Goal: Task Accomplishment & Management: Use online tool/utility

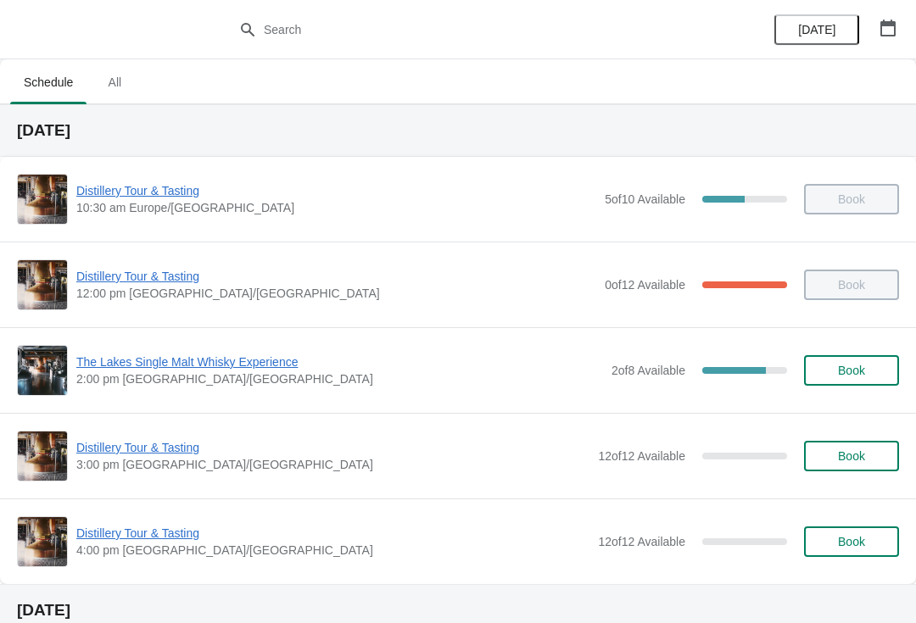
click at [892, 33] on icon "button" at bounding box center [888, 28] width 17 height 17
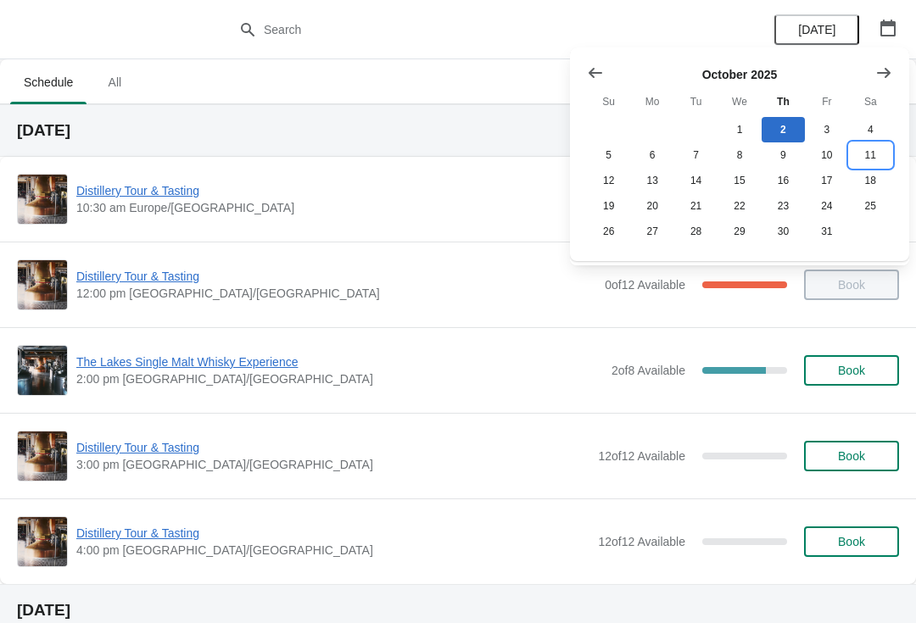
click at [871, 153] on button "11" at bounding box center [870, 155] width 43 height 25
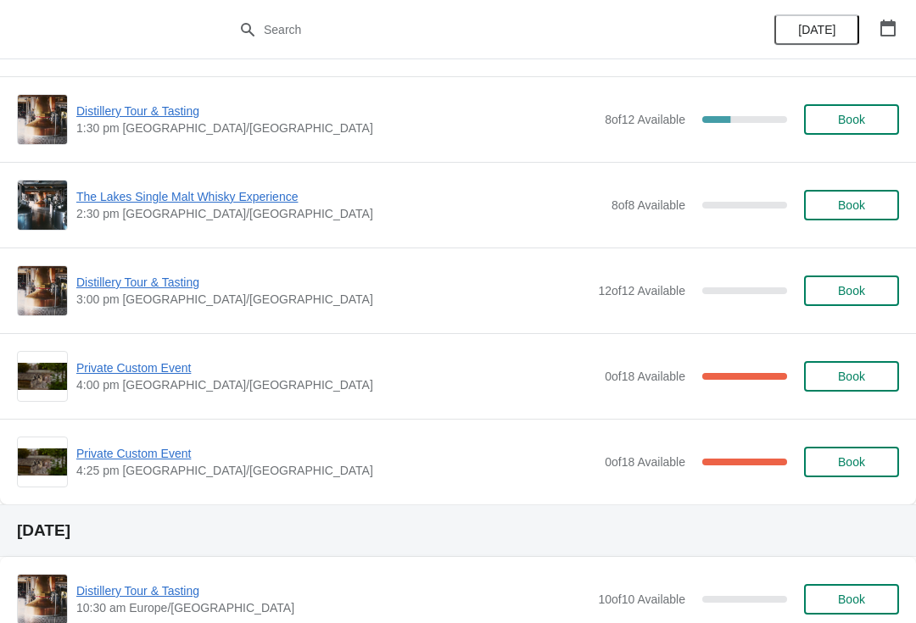
scroll to position [166, 0]
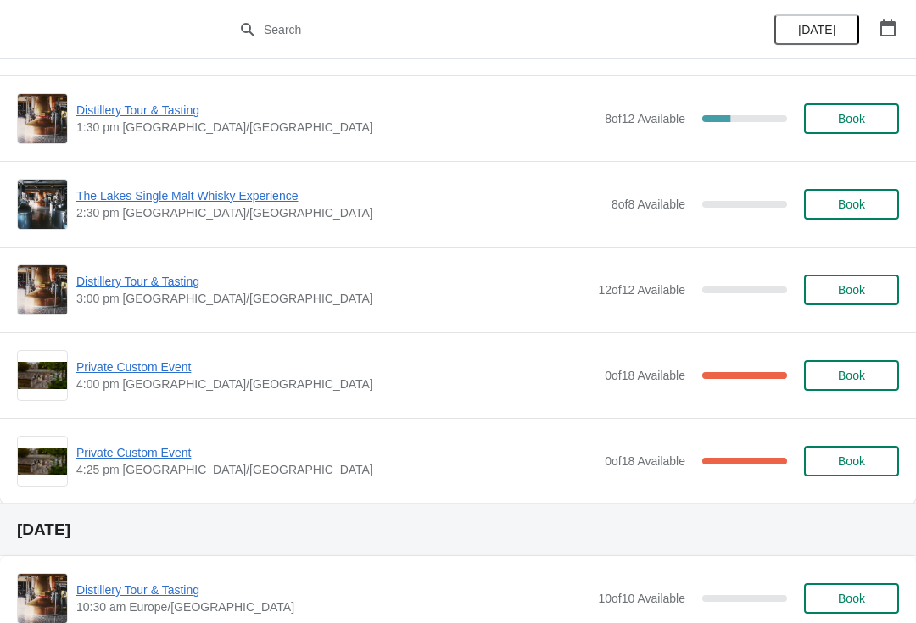
click at [152, 373] on span "Private Custom Event" at bounding box center [336, 367] width 520 height 17
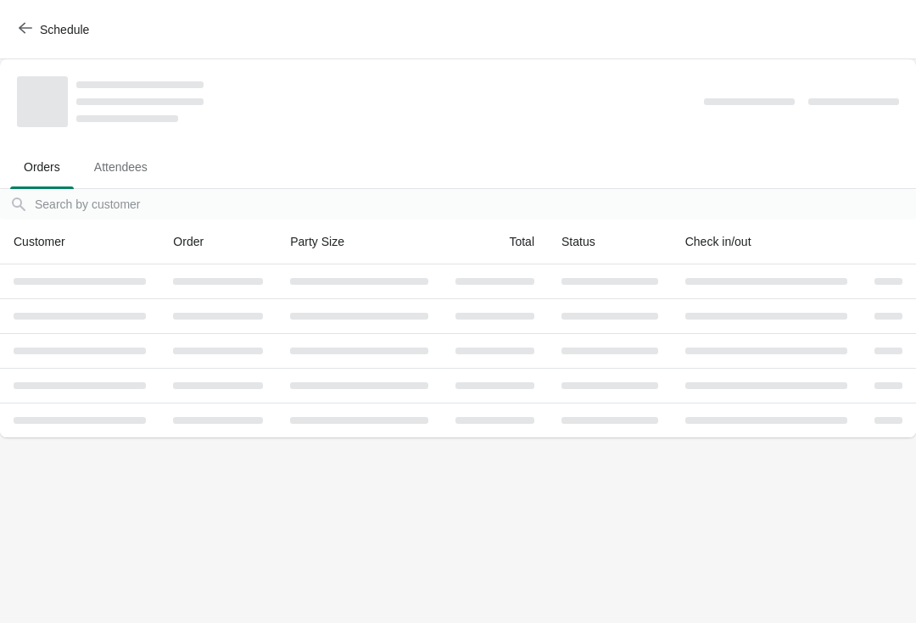
scroll to position [0, 0]
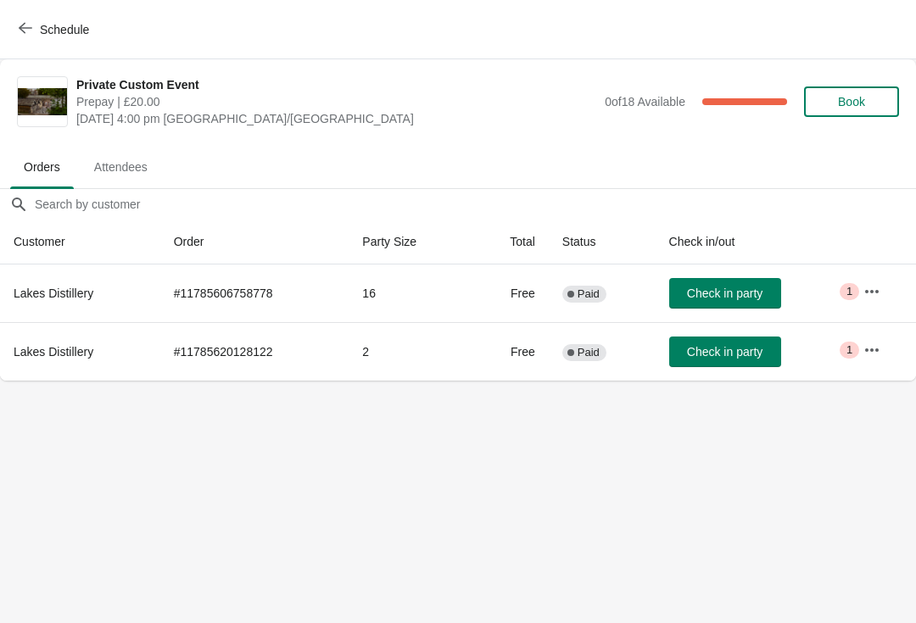
click at [861, 282] on button "button" at bounding box center [872, 292] width 31 height 31
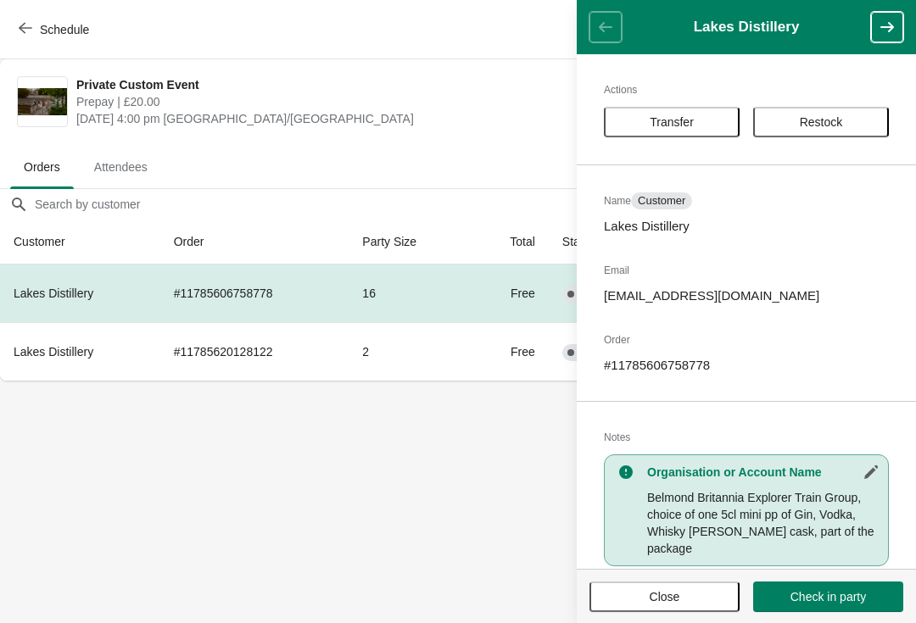
click at [827, 99] on div "Actions Transfer Restock Name Customer Lakes Distillery Email shop@lakesdistill…" at bounding box center [746, 311] width 339 height 515
click at [840, 125] on span "Restock" at bounding box center [821, 122] width 43 height 14
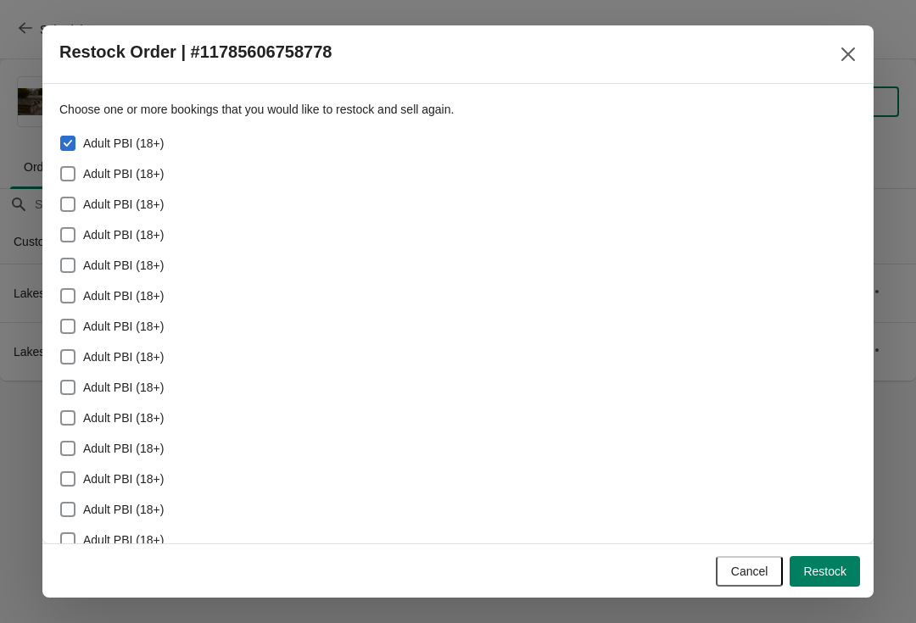
click at [70, 163] on label "Adult PBI (18+)" at bounding box center [111, 174] width 104 height 24
click at [61, 166] on input "Adult PBI (18+)" at bounding box center [60, 166] width 1 height 1
checkbox input "true"
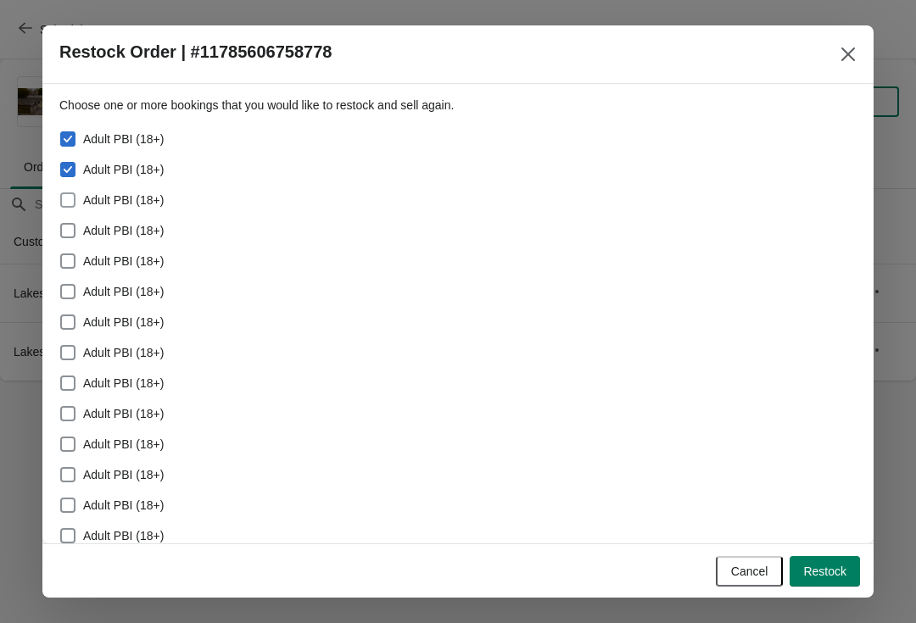
click at [67, 194] on span at bounding box center [67, 200] width 15 height 15
click at [61, 193] on input "Adult PBI (18+)" at bounding box center [60, 193] width 1 height 1
checkbox input "true"
click at [77, 252] on label "Adult PBI (18+)" at bounding box center [111, 261] width 104 height 24
click at [61, 254] on input "Adult PBI (18+)" at bounding box center [60, 254] width 1 height 1
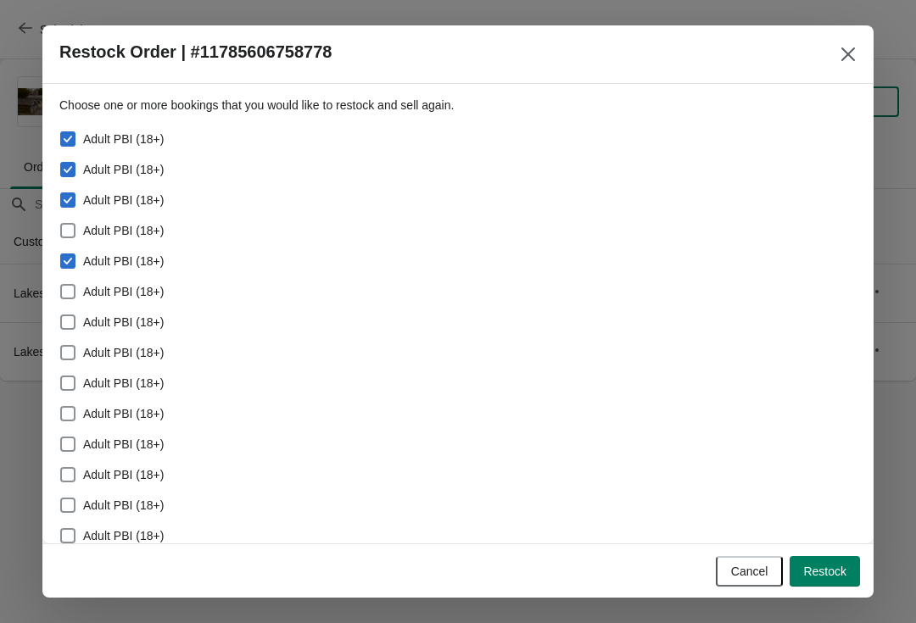
checkbox input "true"
click at [81, 221] on label "Adult PBI (18+)" at bounding box center [111, 231] width 104 height 24
click at [61, 223] on input "Adult PBI (18+)" at bounding box center [60, 223] width 1 height 1
checkbox input "true"
click at [66, 291] on span at bounding box center [67, 291] width 15 height 15
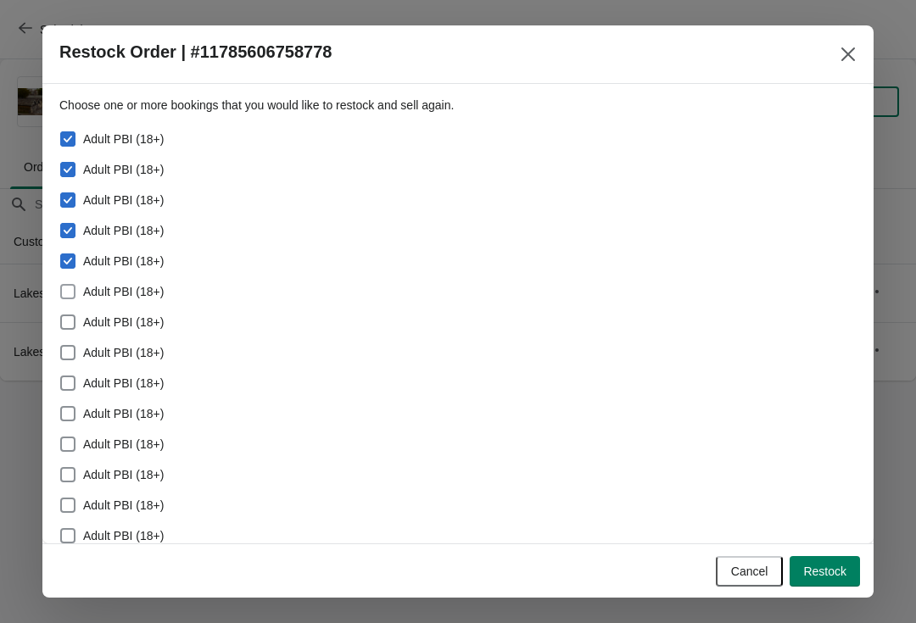
click at [61, 285] on input "Adult PBI (18+)" at bounding box center [60, 284] width 1 height 1
checkbox input "true"
click at [67, 327] on span at bounding box center [67, 322] width 15 height 15
click at [61, 316] on input "Adult PBI (18+)" at bounding box center [60, 315] width 1 height 1
checkbox input "true"
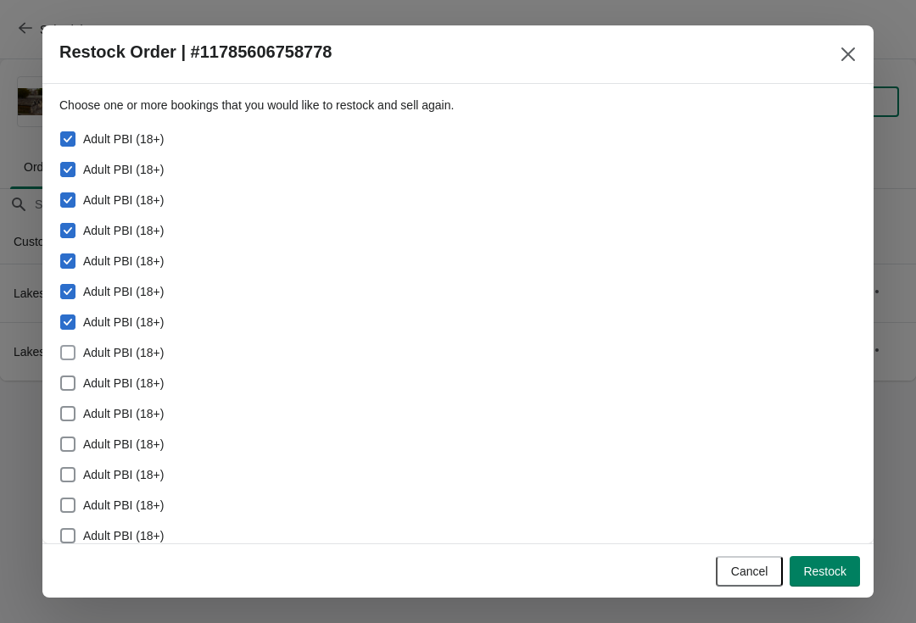
click at [79, 349] on label "Adult PBI (18+)" at bounding box center [111, 353] width 104 height 24
click at [61, 346] on input "Adult PBI (18+)" at bounding box center [60, 345] width 1 height 1
checkbox input "true"
click at [73, 383] on span at bounding box center [67, 383] width 15 height 15
click at [61, 377] on input "Adult PBI (18+)" at bounding box center [60, 376] width 1 height 1
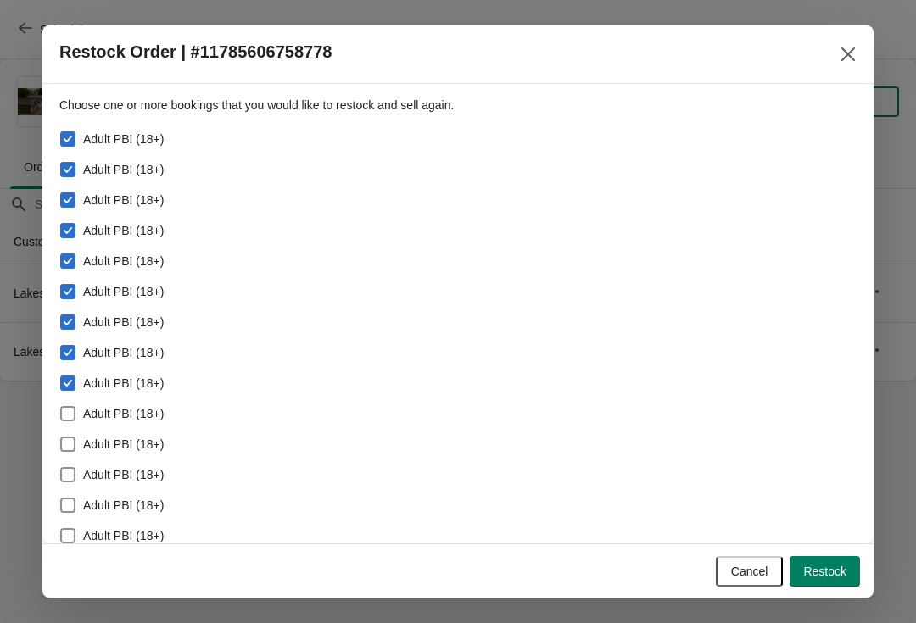
checkbox input "true"
click at [73, 410] on span at bounding box center [67, 413] width 15 height 15
click at [61, 407] on input "Adult PBI (18+)" at bounding box center [60, 406] width 1 height 1
checkbox input "true"
click at [69, 450] on span at bounding box center [67, 444] width 15 height 15
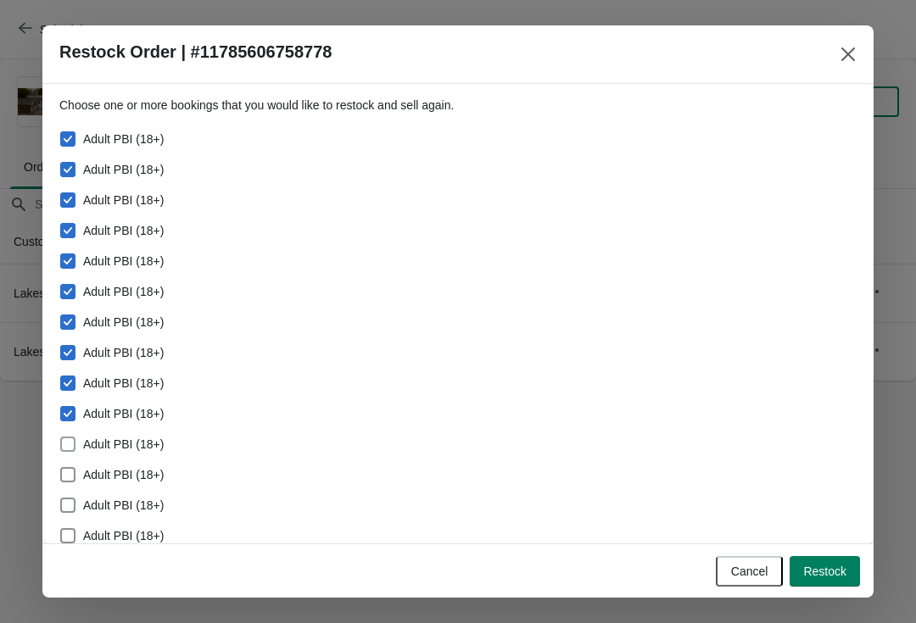
click at [61, 438] on input "Adult PBI (18+)" at bounding box center [60, 437] width 1 height 1
checkbox input "true"
click at [72, 473] on span at bounding box center [67, 474] width 15 height 15
click at [61, 468] on input "Adult PBI (18+)" at bounding box center [60, 467] width 1 height 1
checkbox input "true"
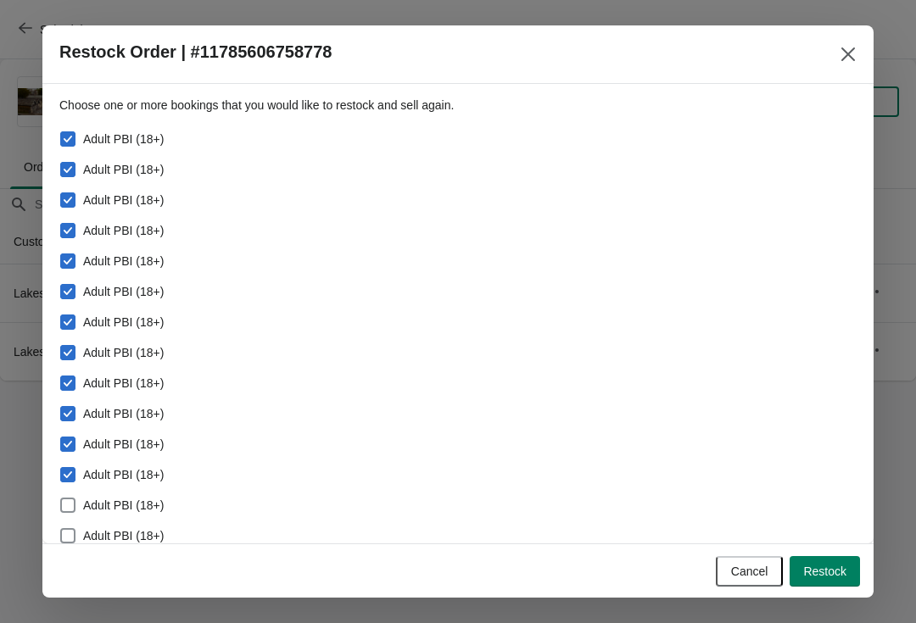
click at [73, 508] on span at bounding box center [67, 505] width 15 height 15
click at [61, 499] on input "Adult PBI (18+)" at bounding box center [60, 498] width 1 height 1
checkbox input "true"
click at [75, 541] on span at bounding box center [67, 535] width 15 height 15
click at [61, 529] on input "Adult PBI (18+)" at bounding box center [60, 528] width 1 height 1
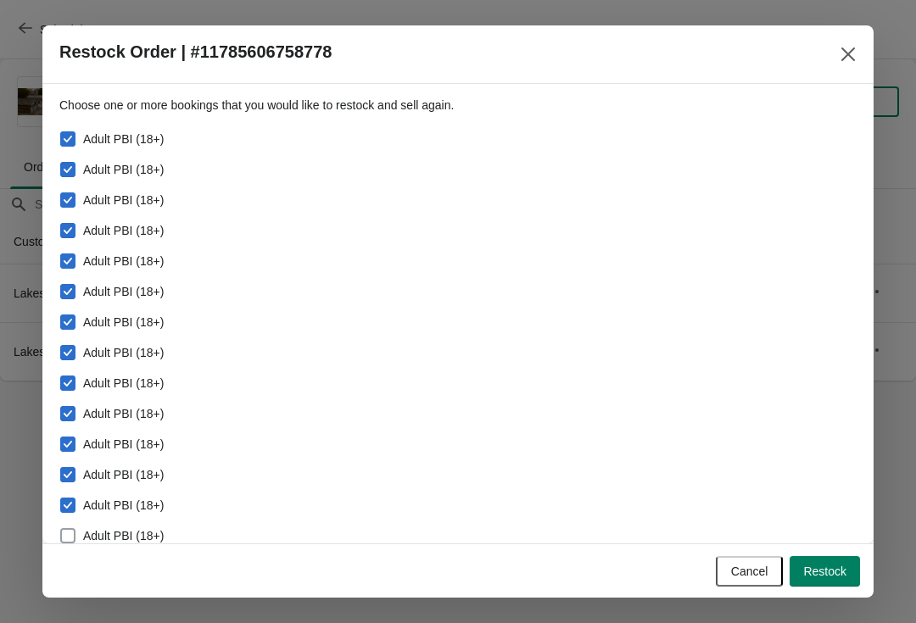
checkbox input "true"
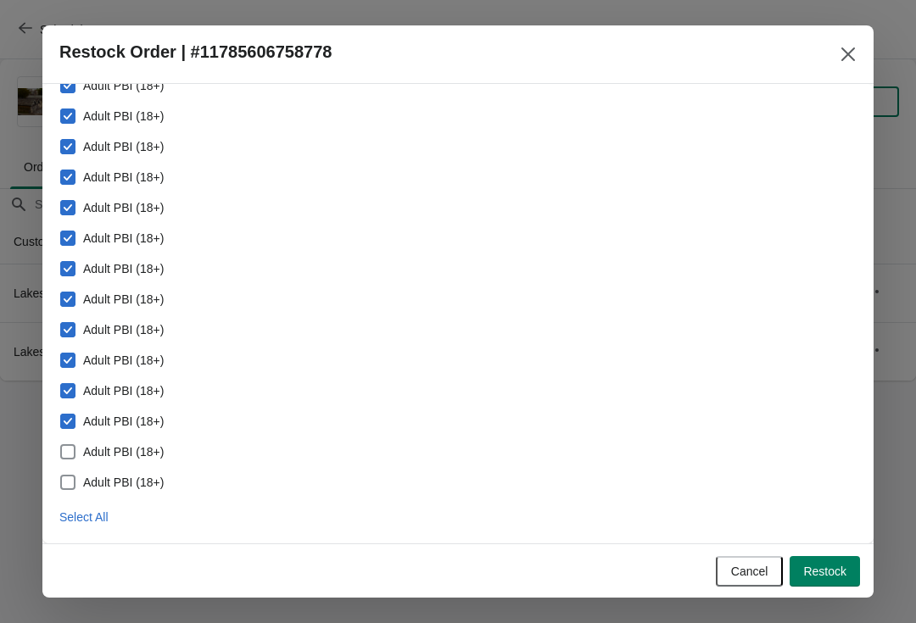
scroll to position [119, 0]
click at [81, 531] on button "Select All" at bounding box center [84, 517] width 63 height 31
checkbox input "true"
click at [843, 579] on span "Restock" at bounding box center [824, 572] width 43 height 14
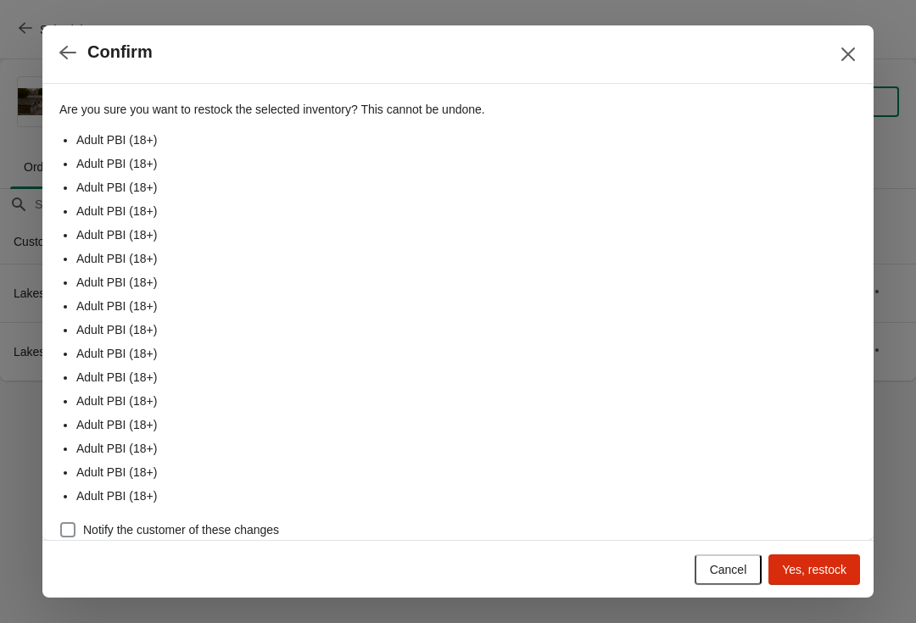
click at [842, 572] on span "Yes, restock" at bounding box center [814, 570] width 64 height 14
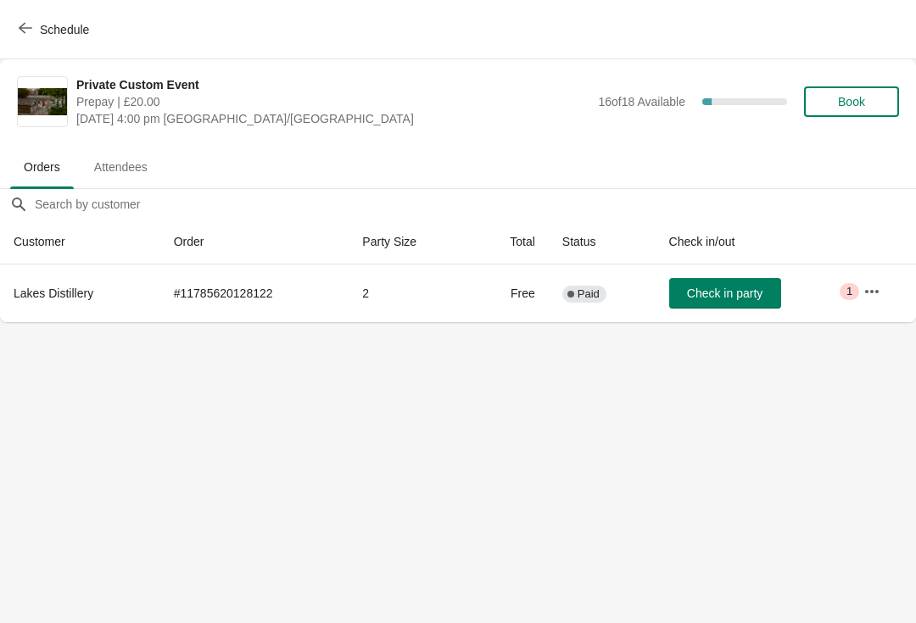
click at [860, 296] on button "button" at bounding box center [872, 292] width 31 height 31
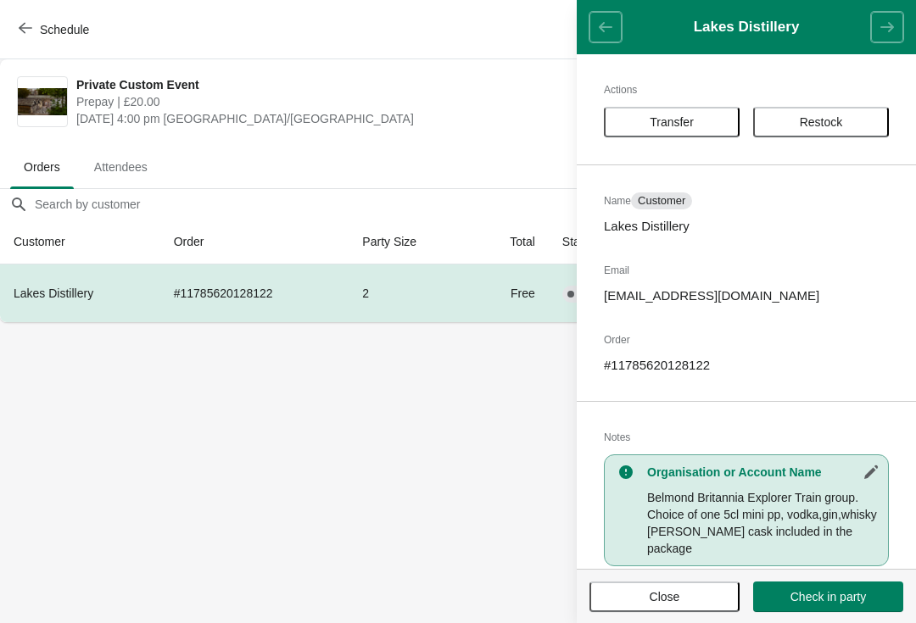
click at [833, 115] on span "Restock" at bounding box center [821, 122] width 43 height 14
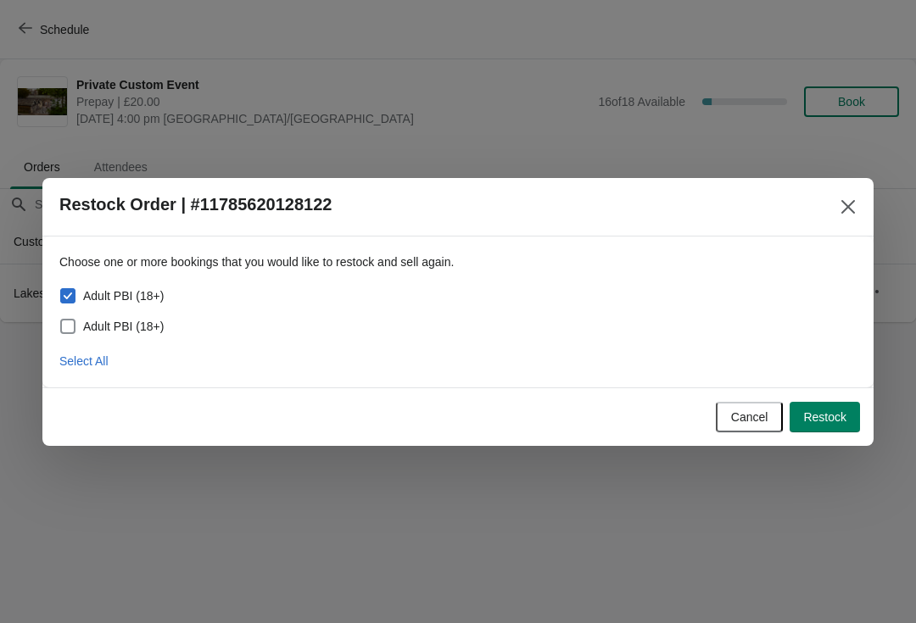
click at [65, 331] on span at bounding box center [67, 326] width 15 height 15
click at [61, 320] on input "Adult PBI (18+)" at bounding box center [60, 319] width 1 height 1
checkbox input "true"
click at [846, 422] on span "Restock" at bounding box center [824, 418] width 43 height 14
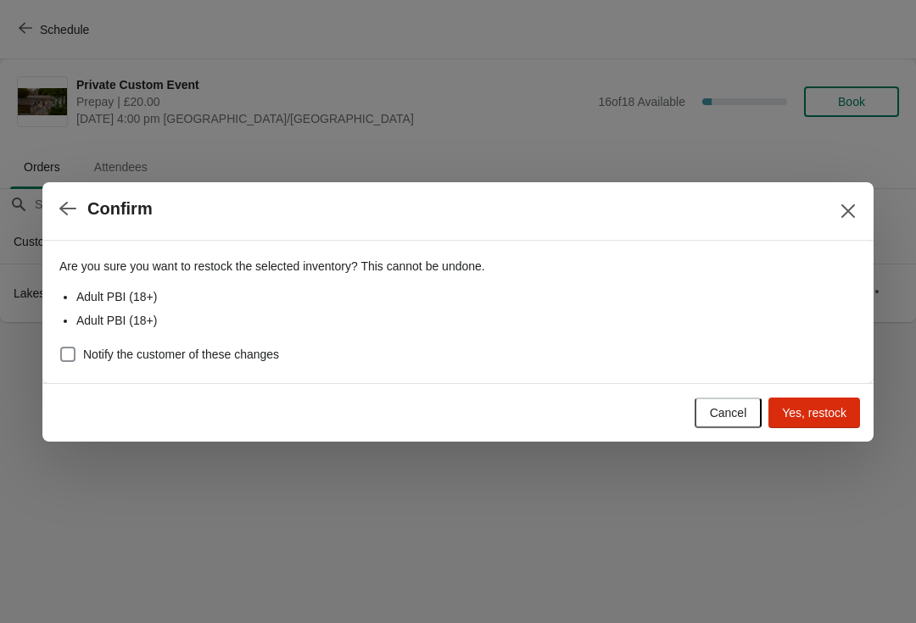
click at [834, 412] on span "Yes, restock" at bounding box center [814, 413] width 64 height 14
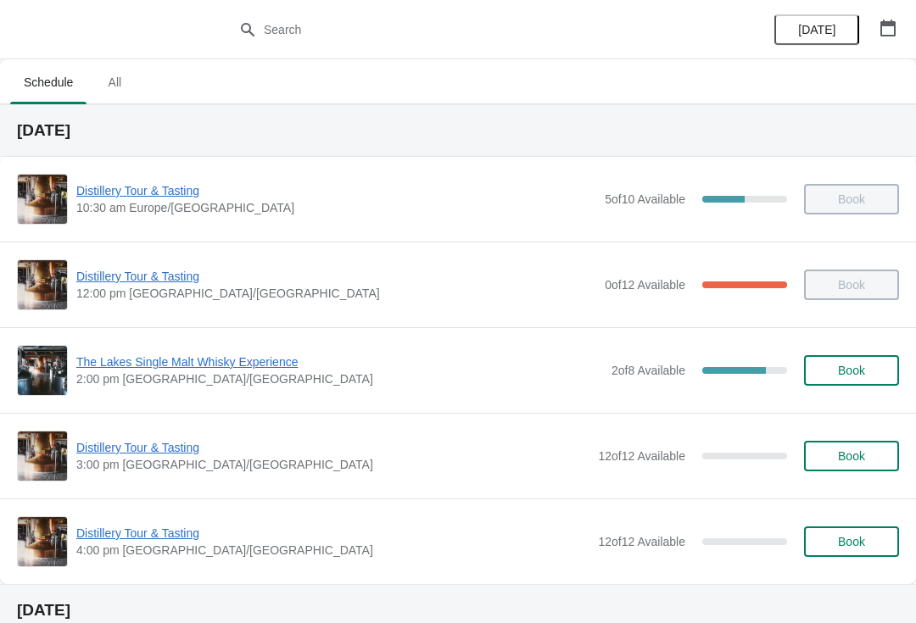
click at [885, 52] on div "[DATE]" at bounding box center [835, 29] width 161 height 59
click at [881, 13] on button "button" at bounding box center [888, 28] width 31 height 31
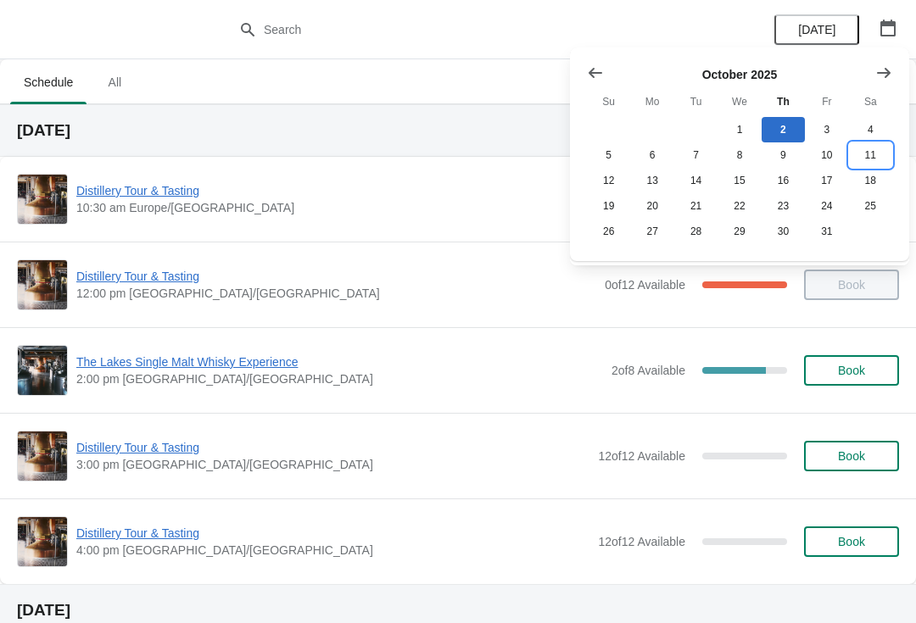
click at [877, 150] on button "11" at bounding box center [870, 155] width 43 height 25
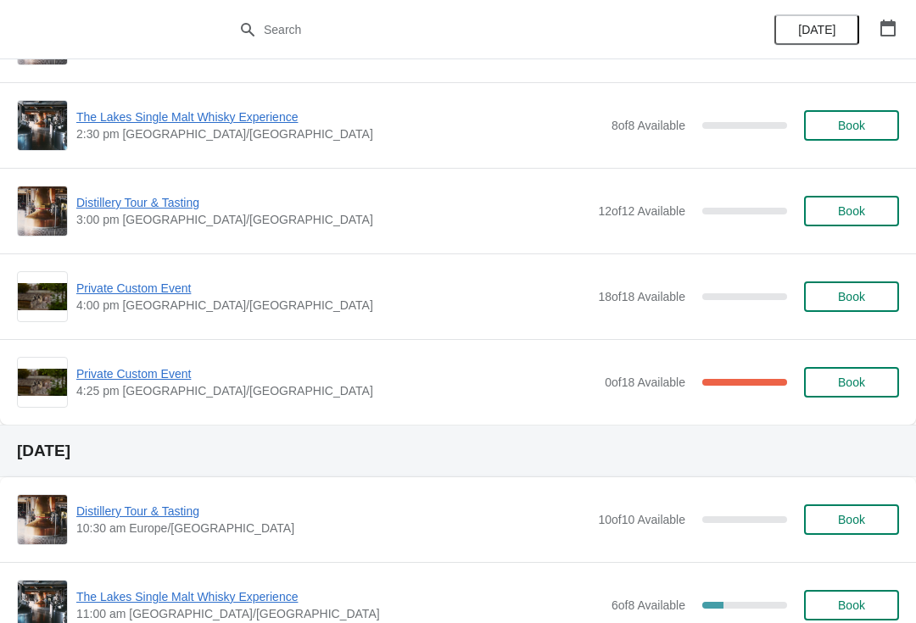
scroll to position [243, 0]
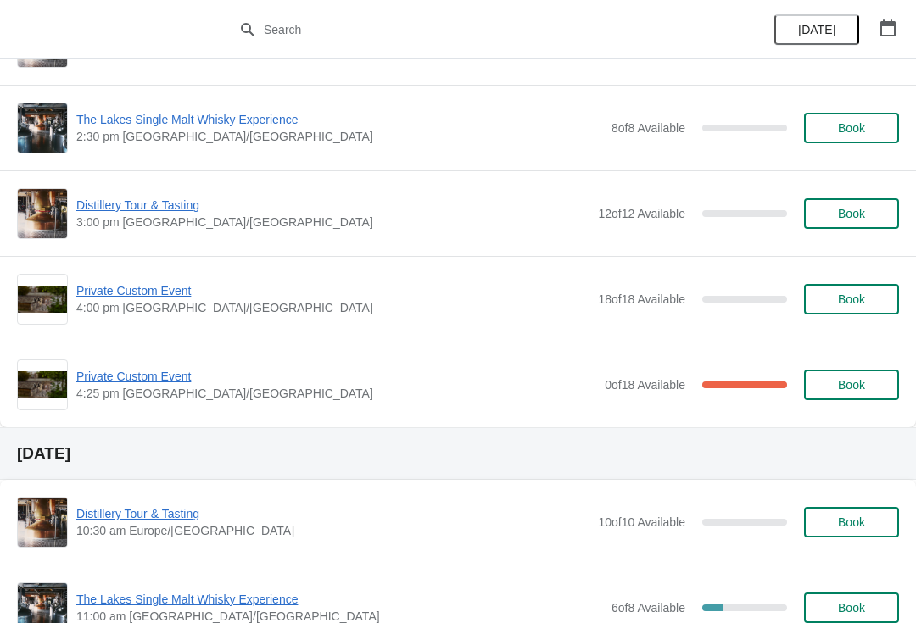
click at [865, 373] on button "Book" at bounding box center [851, 385] width 95 height 31
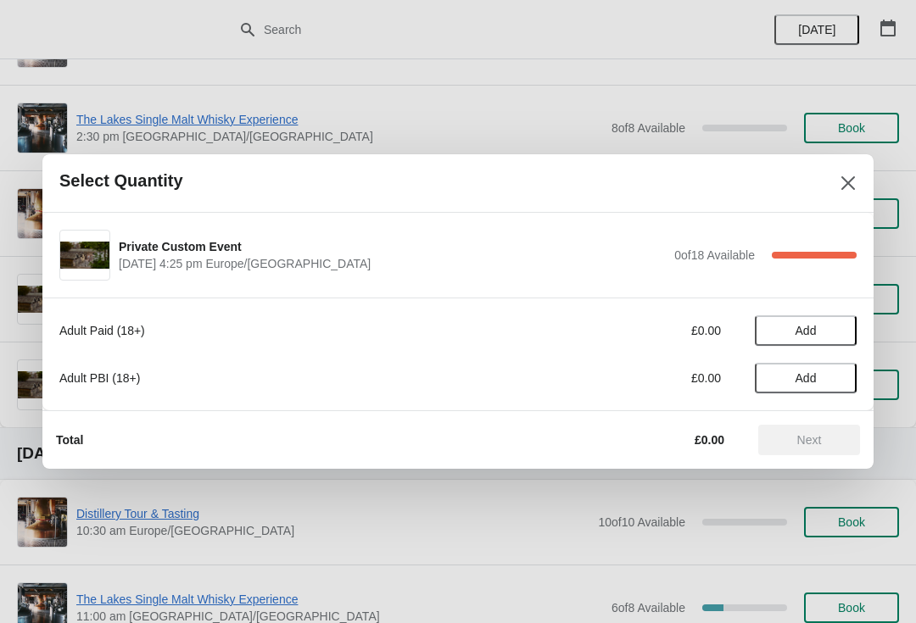
click at [841, 176] on icon "Close" at bounding box center [848, 183] width 17 height 17
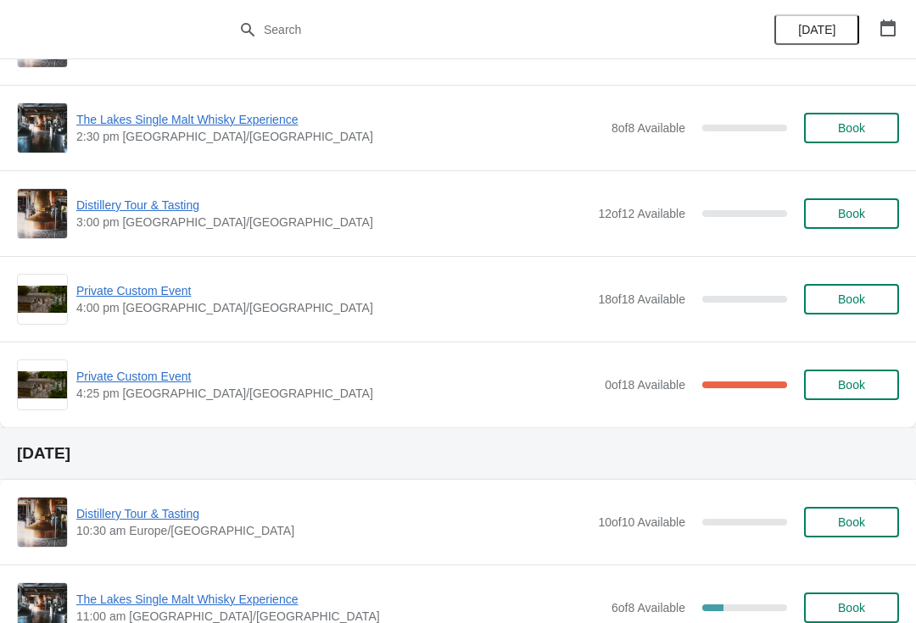
click at [849, 384] on span "Book" at bounding box center [851, 385] width 27 height 14
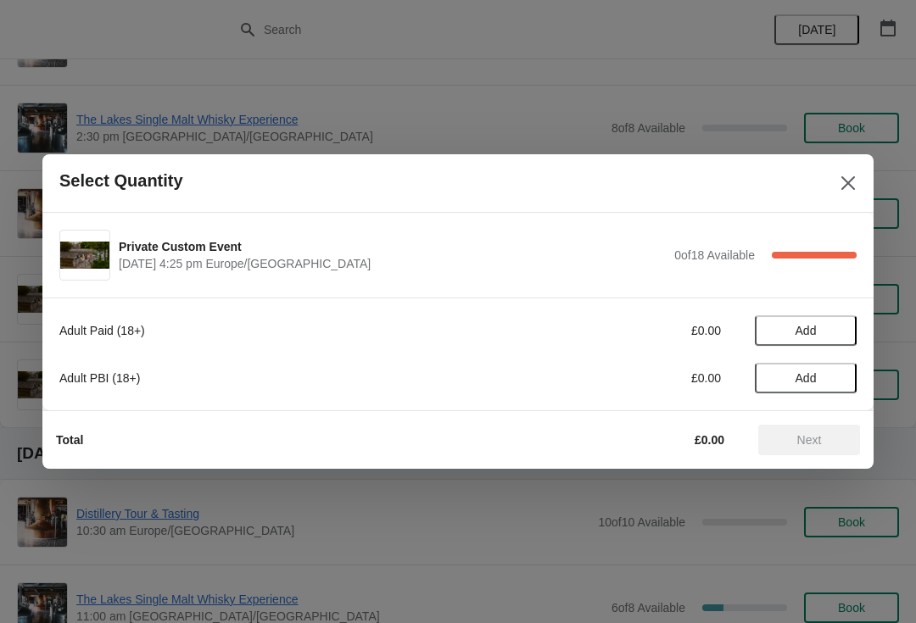
click at [856, 186] on icon "Close" at bounding box center [848, 183] width 17 height 17
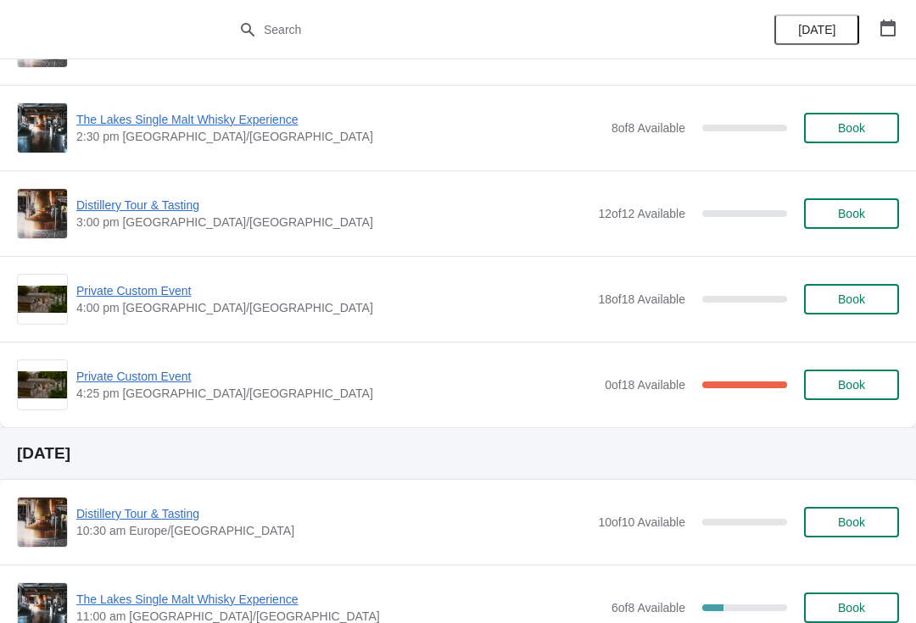
click at [158, 384] on span "Private Custom Event" at bounding box center [336, 376] width 520 height 17
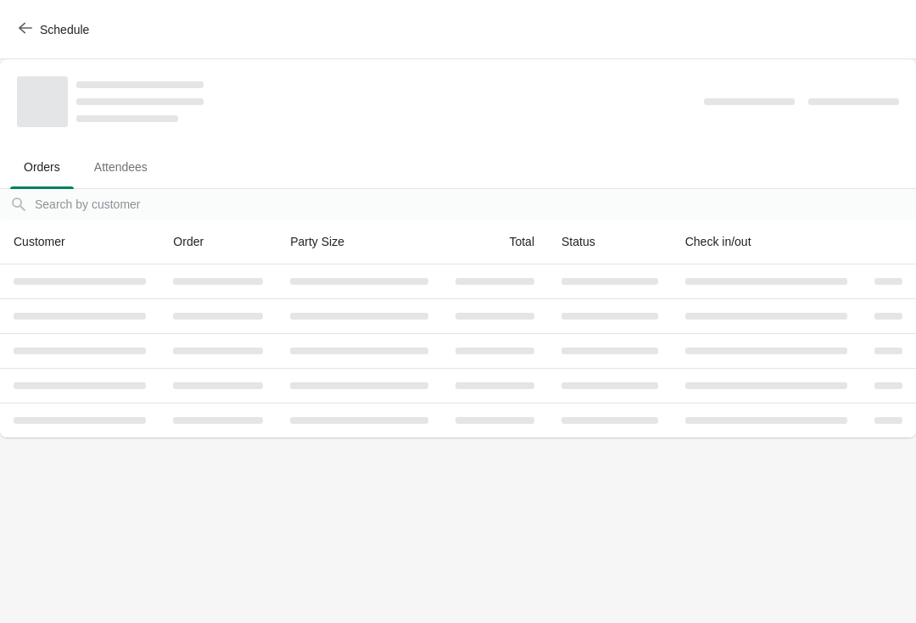
scroll to position [0, 0]
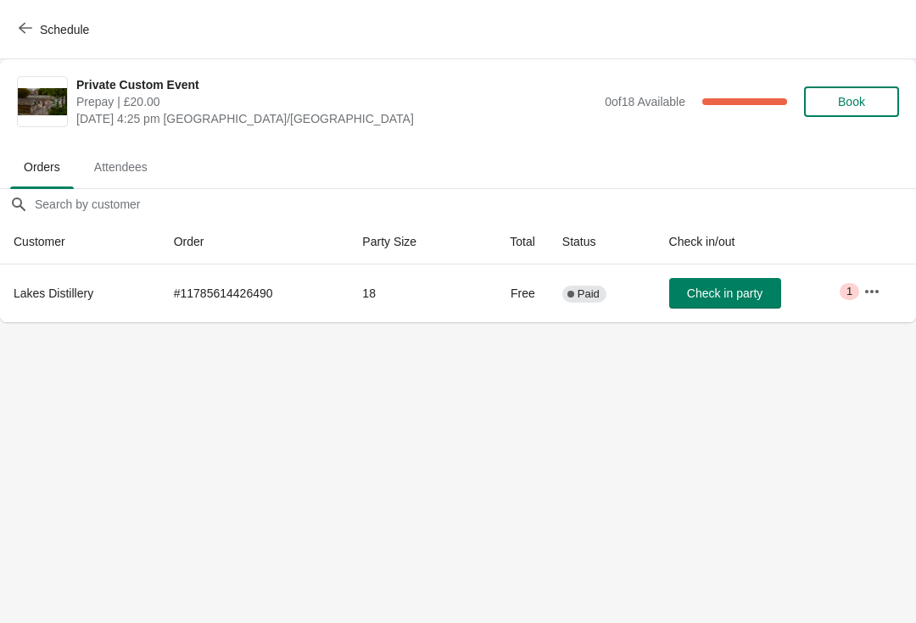
click at [876, 290] on icon "button" at bounding box center [872, 291] width 17 height 17
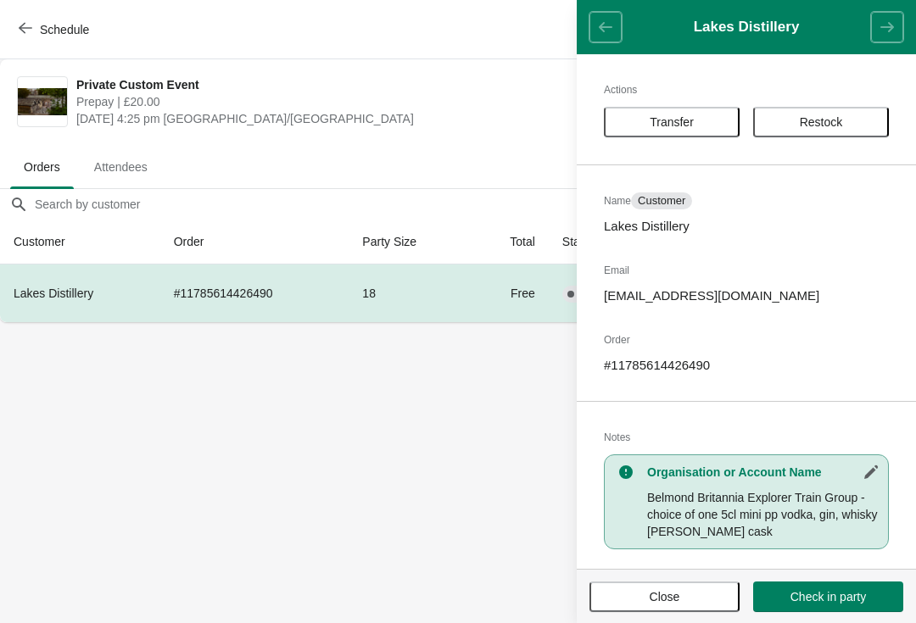
click at [857, 118] on span "Restock" at bounding box center [821, 122] width 105 height 14
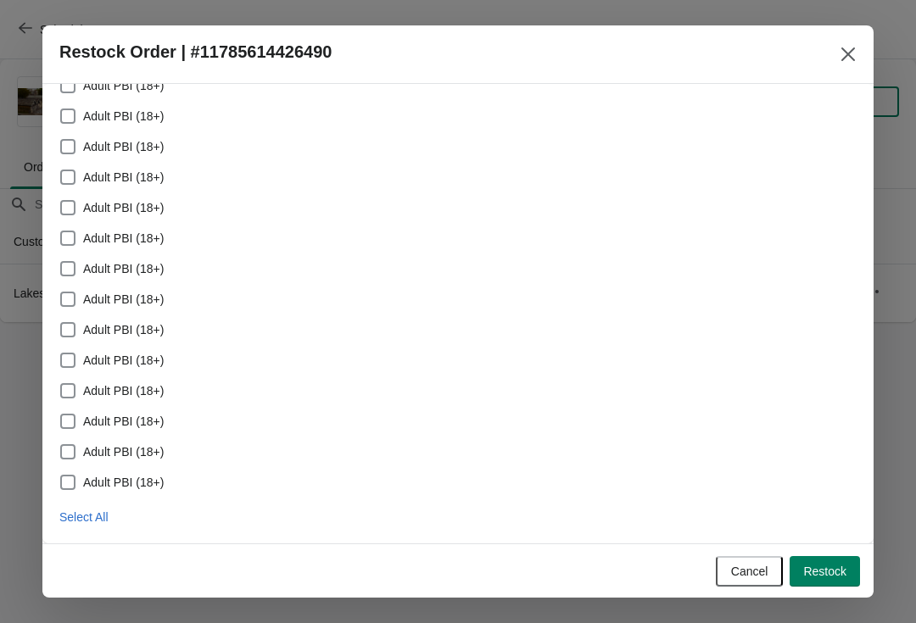
scroll to position [180, 0]
click at [92, 516] on span "Select All" at bounding box center [83, 518] width 49 height 14
checkbox input "true"
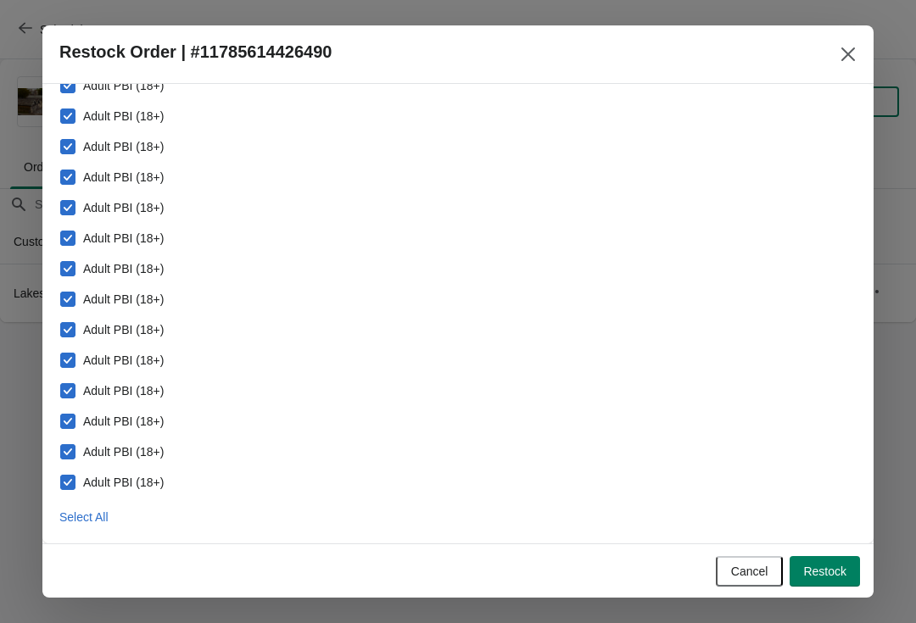
checkbox input "true"
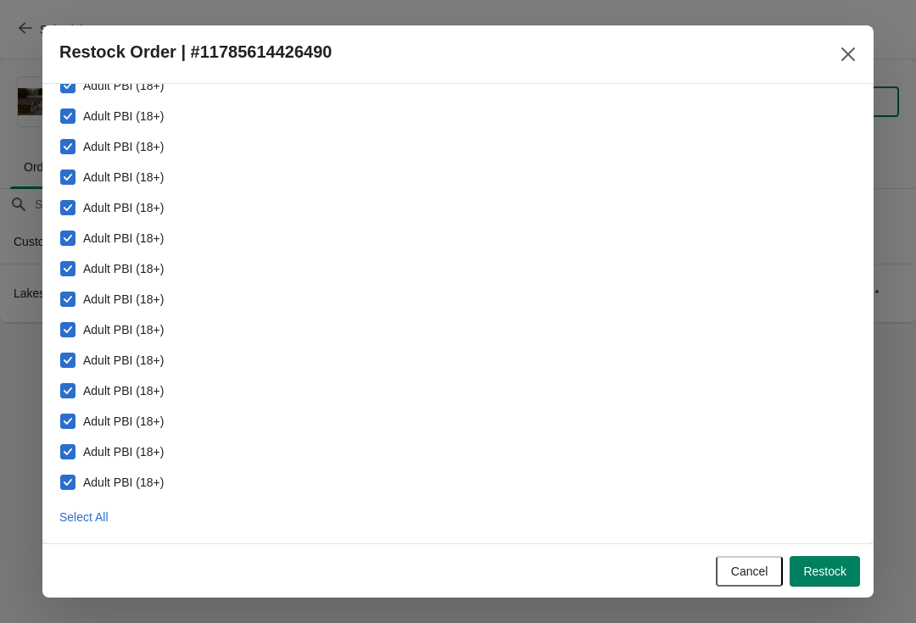
checkbox input "true"
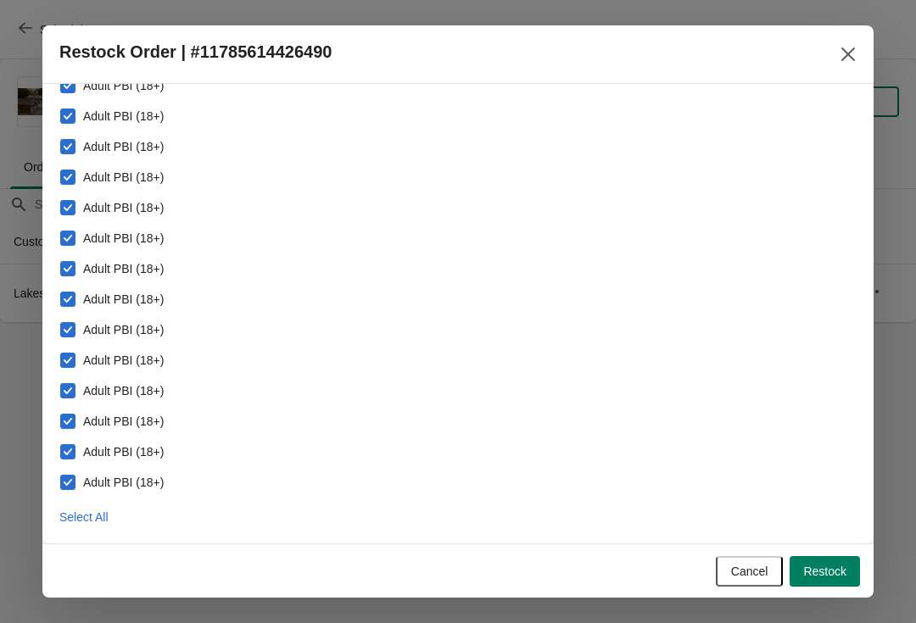
checkbox input "true"
click at [847, 580] on button "Restock" at bounding box center [825, 571] width 70 height 31
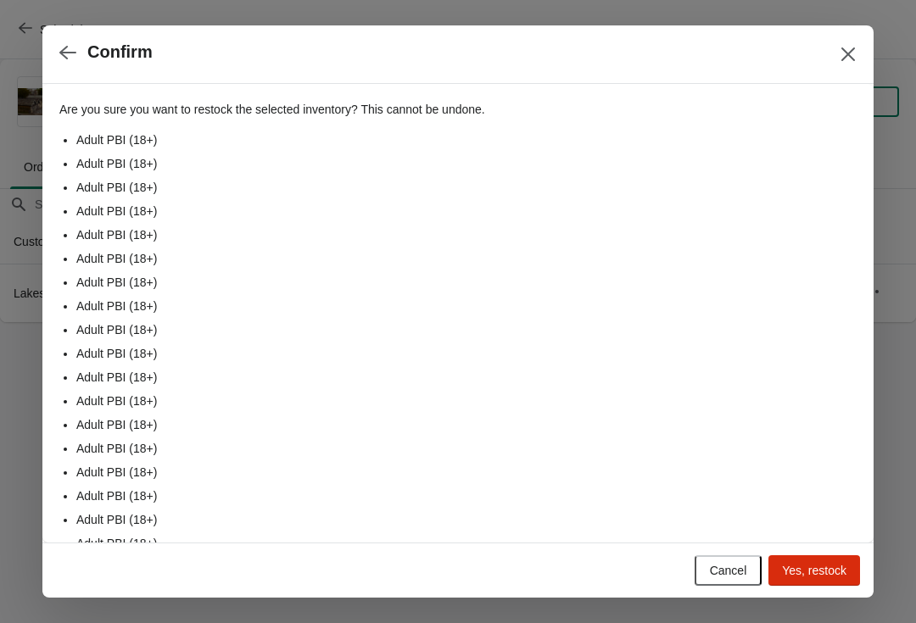
click at [841, 581] on button "Yes, restock" at bounding box center [815, 571] width 92 height 31
